Goal: Information Seeking & Learning: Learn about a topic

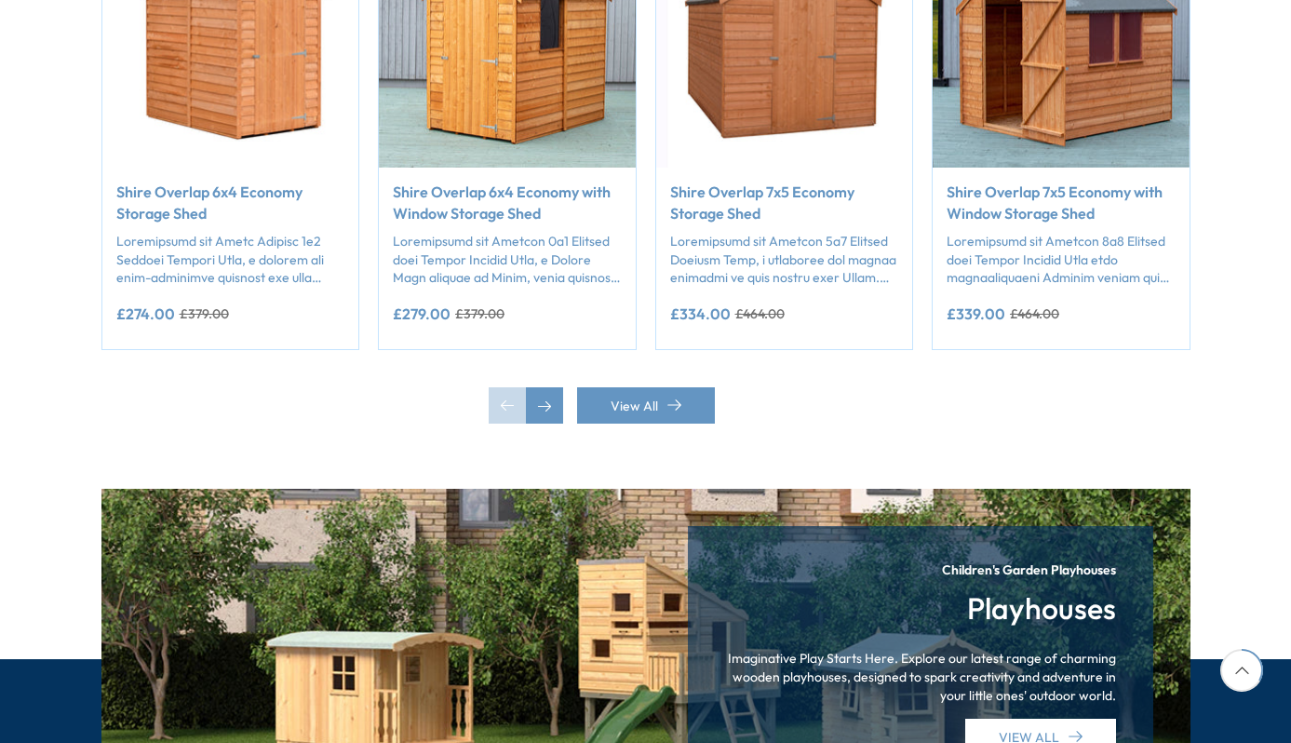
scroll to position [1574, 0]
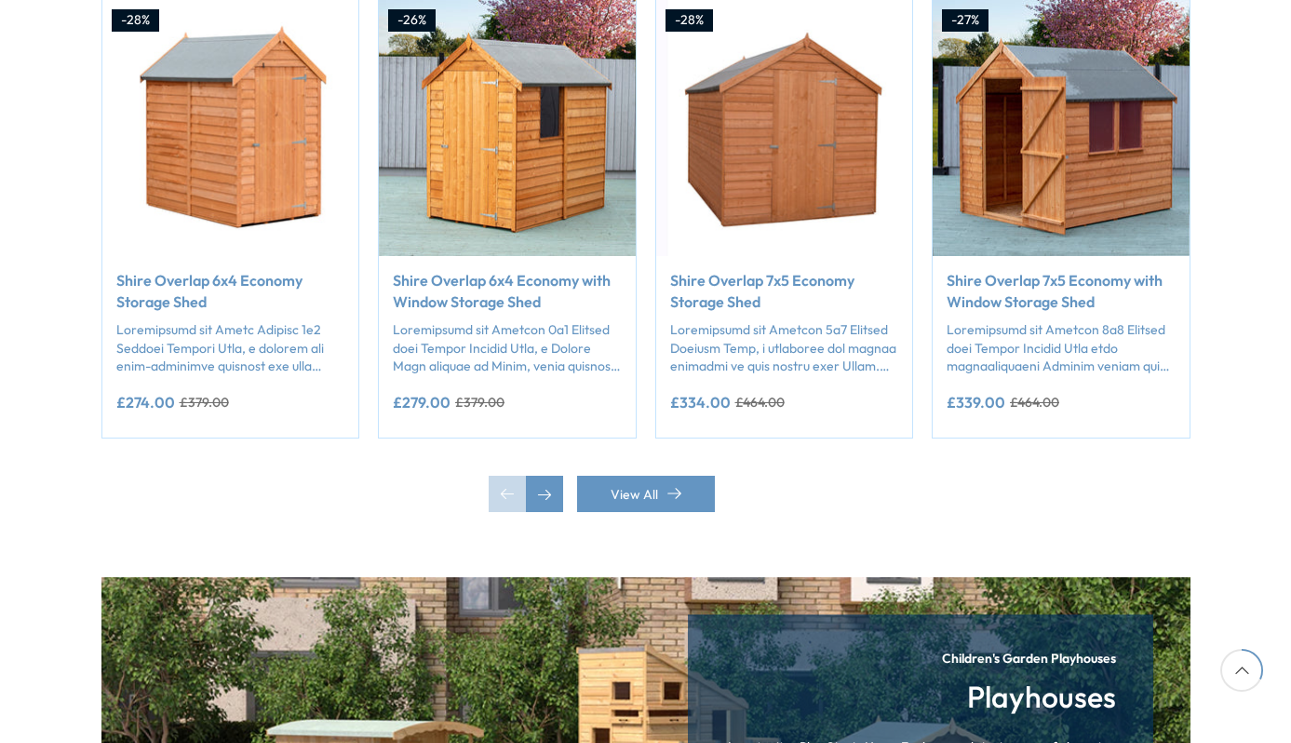
click at [569, 106] on img "2 / 50" at bounding box center [507, 128] width 257 height 257
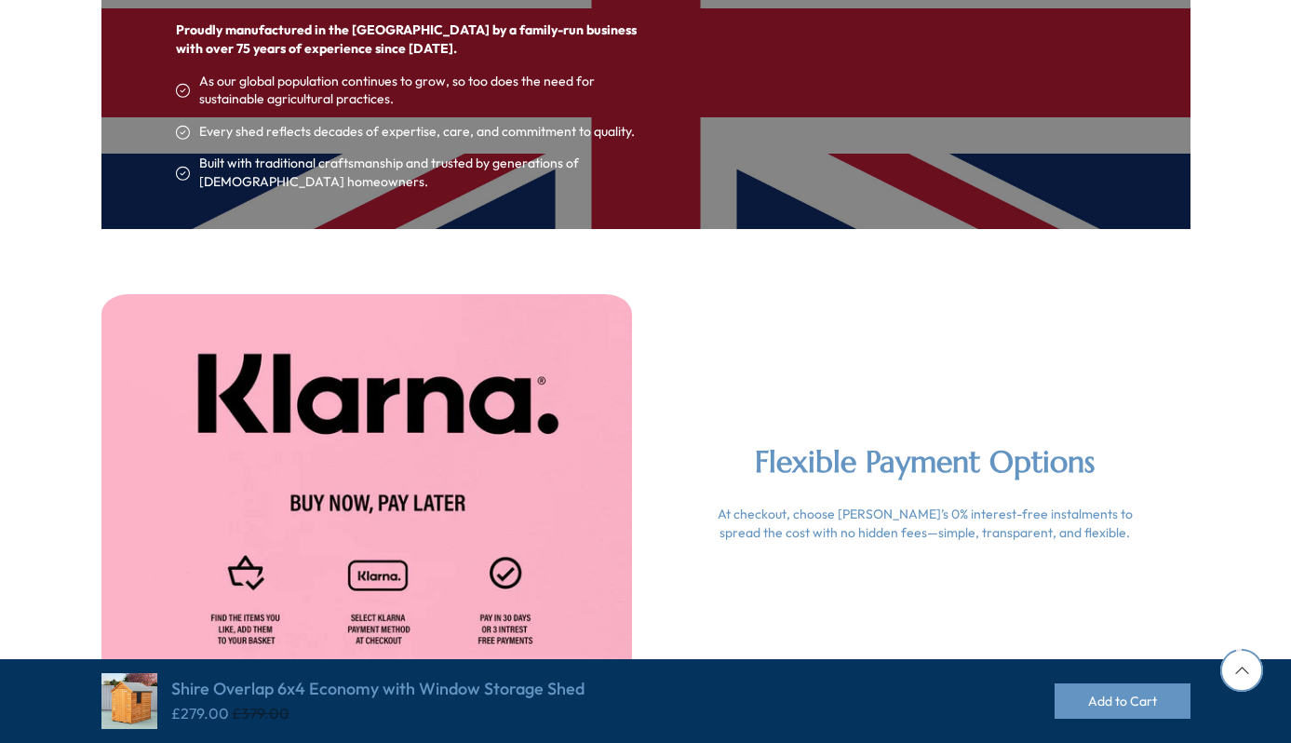
scroll to position [3533, 0]
